Goal: Task Accomplishment & Management: Use online tool/utility

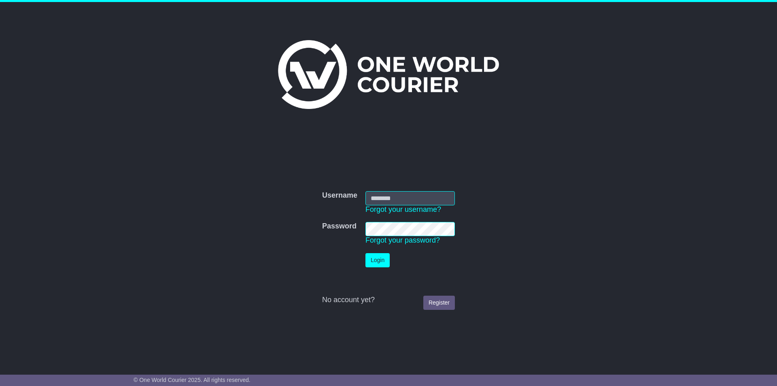
type input "**********"
click at [391, 262] on td "Login" at bounding box center [409, 260] width 97 height 22
click at [382, 261] on button "Login" at bounding box center [377, 260] width 24 height 14
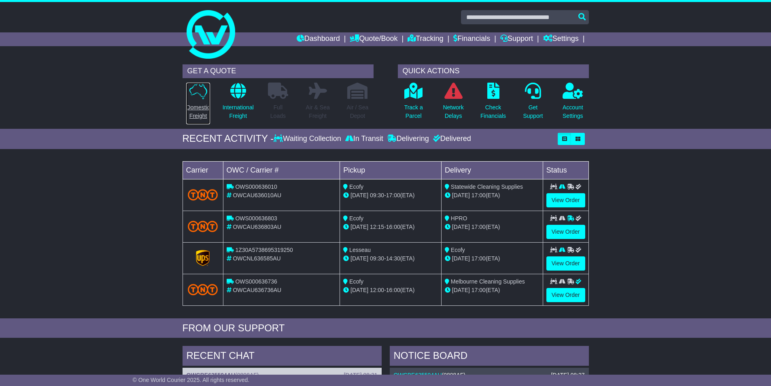
click at [199, 108] on p "Domestic Freight" at bounding box center [197, 111] width 23 height 17
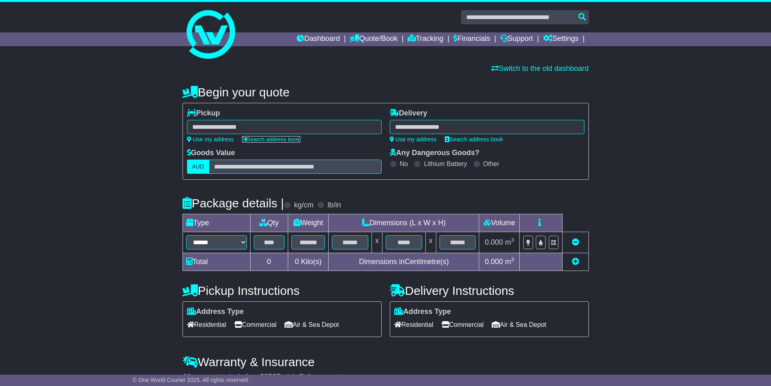
click at [251, 137] on link "Search address book" at bounding box center [271, 139] width 58 height 6
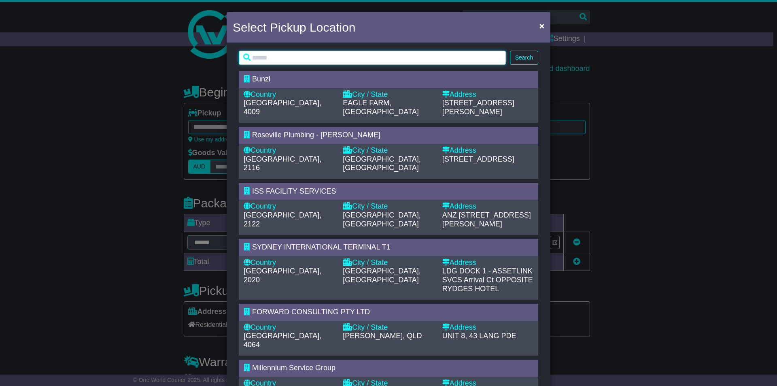
click at [260, 58] on input "text" at bounding box center [372, 58] width 267 height 14
